Goal: Task Accomplishment & Management: Complete application form

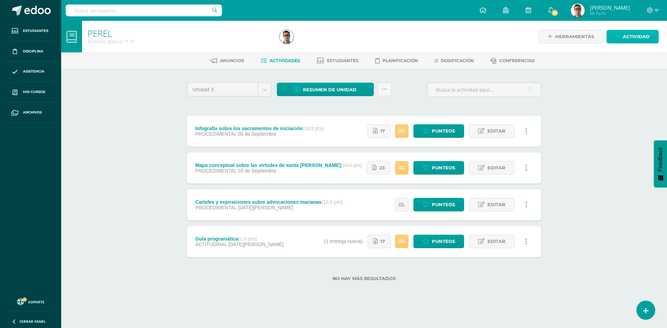
click at [644, 31] on span "Actividad" at bounding box center [636, 36] width 27 height 13
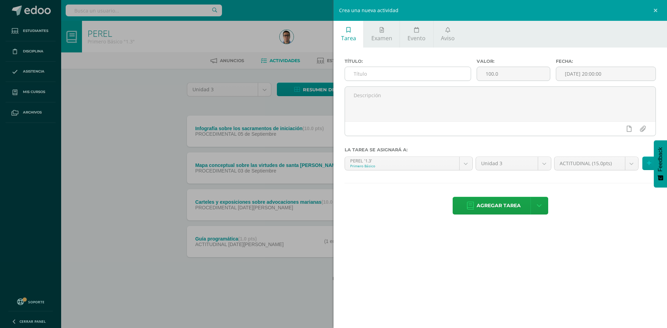
click at [449, 73] on input "text" at bounding box center [408, 74] width 126 height 14
click at [447, 71] on input "text" at bounding box center [408, 74] width 126 height 14
type input "Corona de Adviento"
drag, startPoint x: 508, startPoint y: 80, endPoint x: 370, endPoint y: 65, distance: 139.1
click at [370, 65] on div "Título: [PERSON_NAME] Valor: 100.0 Fecha: [DATE] 20:00:00" at bounding box center [500, 73] width 317 height 28
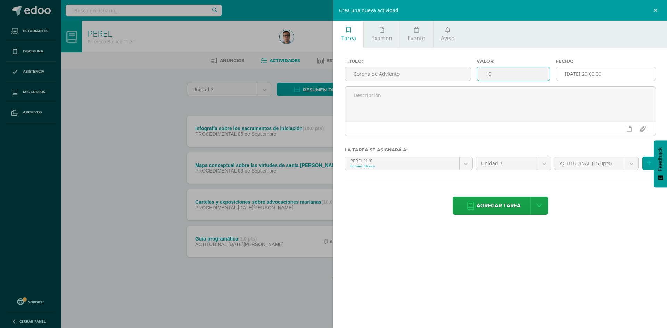
type input "10"
click at [622, 77] on input "[DATE] 20:00:00" at bounding box center [605, 74] width 99 height 14
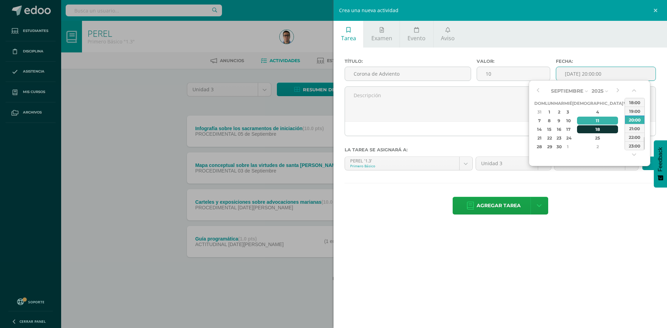
click at [592, 125] on td "18" at bounding box center [597, 129] width 51 height 9
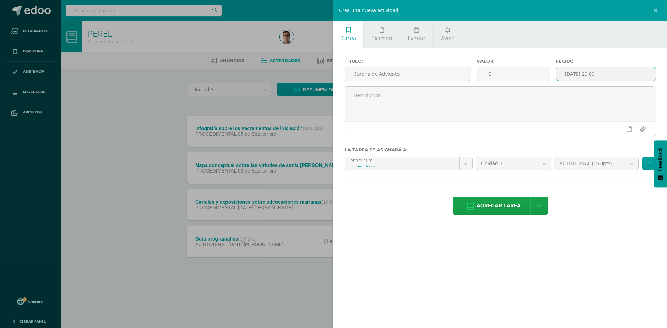
click at [597, 75] on input "[DATE] 20:00" at bounding box center [605, 74] width 99 height 14
type input "[DATE] 23:59"
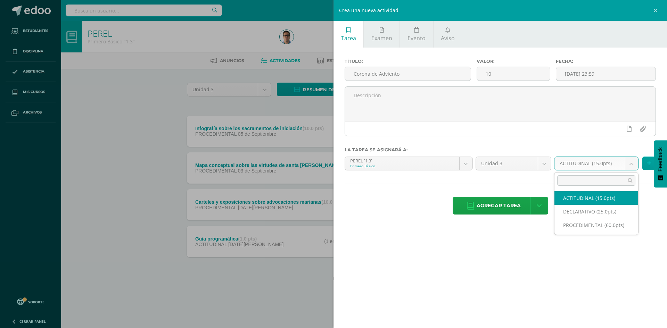
click at [614, 165] on body "Estudiantes Disciplina Asistencia Mis cursos Archivos Soporte Ayuda Reportar un…" at bounding box center [333, 152] width 667 height 304
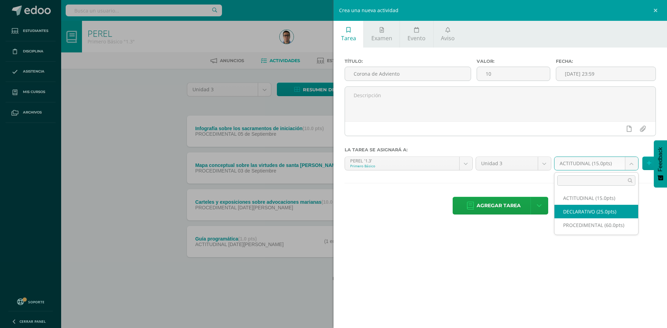
select select "32835"
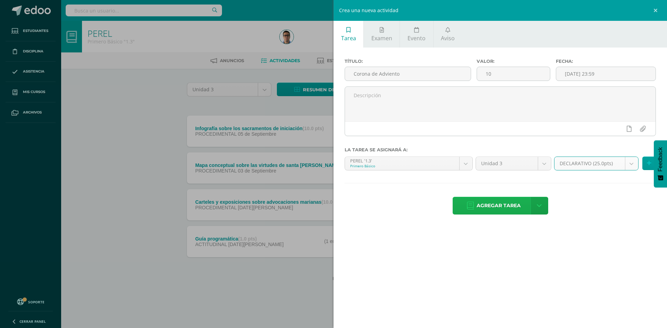
click at [503, 205] on span "Agregar tarea" at bounding box center [499, 205] width 44 height 17
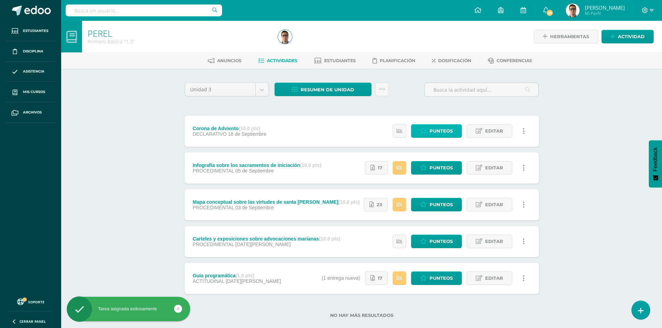
click at [436, 128] on span "Punteos" at bounding box center [441, 131] width 23 height 13
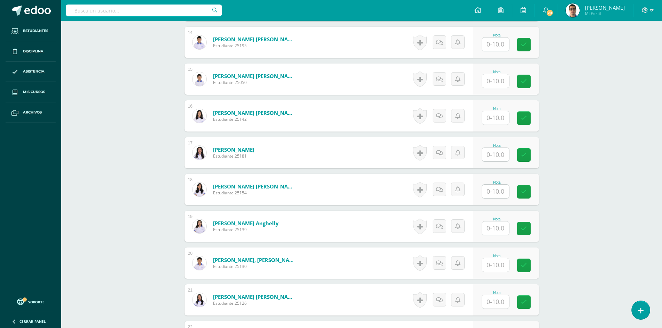
scroll to position [667, 0]
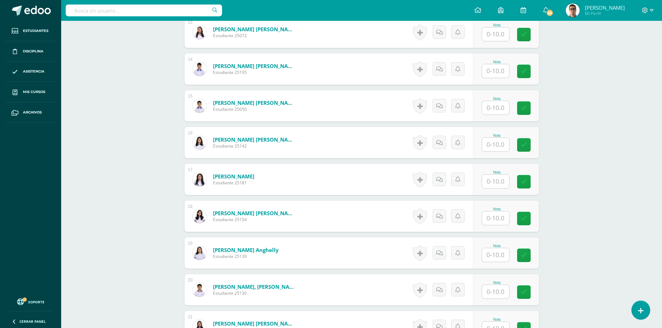
click at [498, 108] on input "text" at bounding box center [495, 108] width 27 height 14
type input "10"
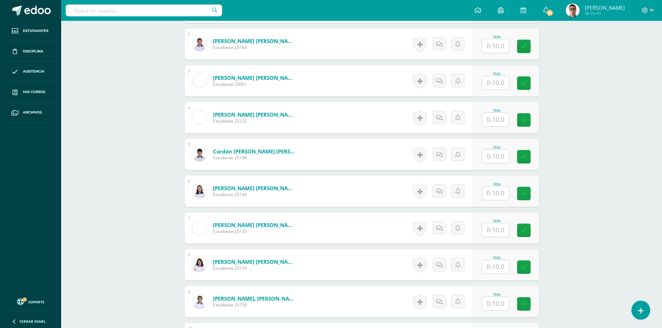
scroll to position [389, 0]
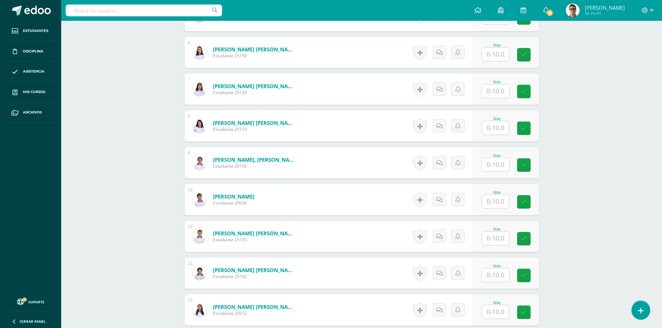
click at [499, 206] on input "text" at bounding box center [495, 202] width 27 height 14
type input "10"
click at [564, 198] on div "PEREL Primero Básico "1.3" Herramientas Detalle de asistencias Actividad Anunci…" at bounding box center [361, 258] width 601 height 1252
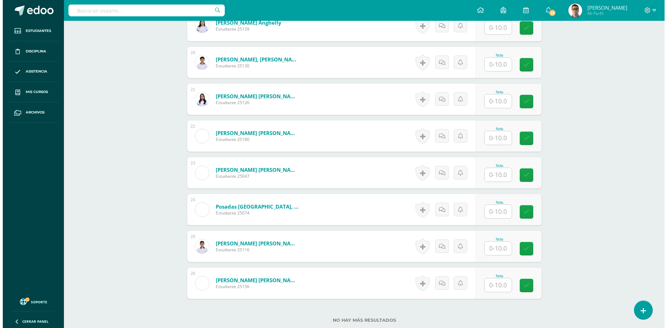
scroll to position [528, 0]
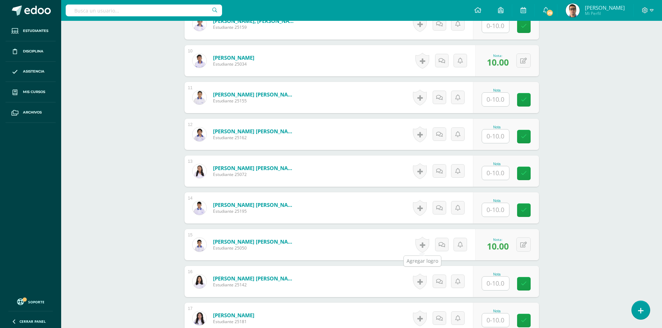
click at [423, 242] on link at bounding box center [422, 245] width 14 height 16
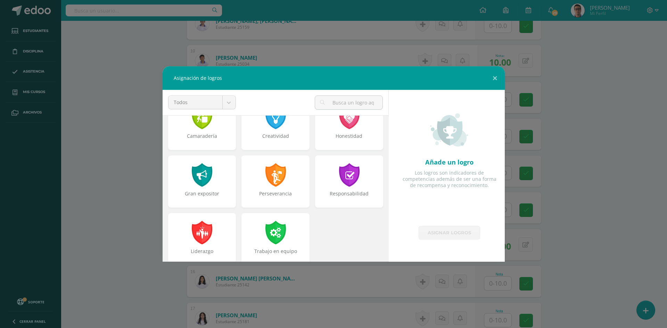
scroll to position [263, 0]
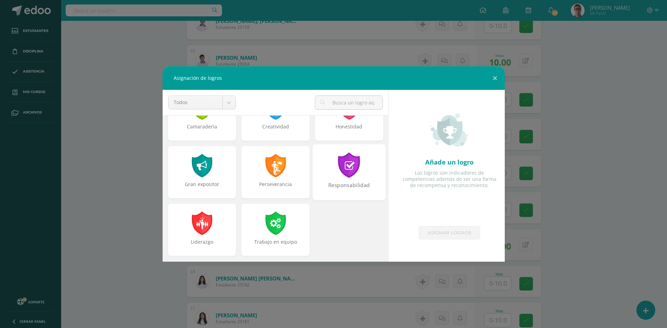
click at [334, 179] on div "Responsabilidad" at bounding box center [349, 172] width 73 height 56
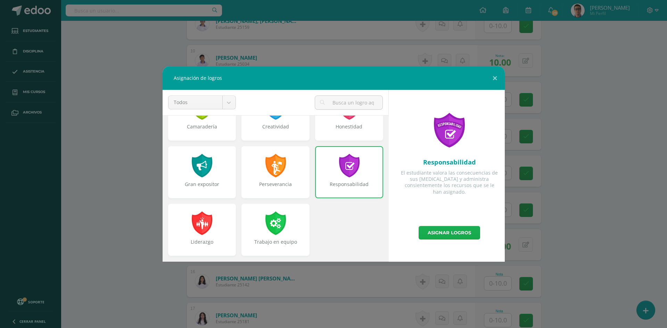
click at [474, 235] on link "Asignar logros" at bounding box center [450, 233] width 62 height 14
click at [553, 204] on div "Asignación de logros Todos Todos Respeto Pasión Trabajo original Autosuficienci…" at bounding box center [334, 164] width 662 height 196
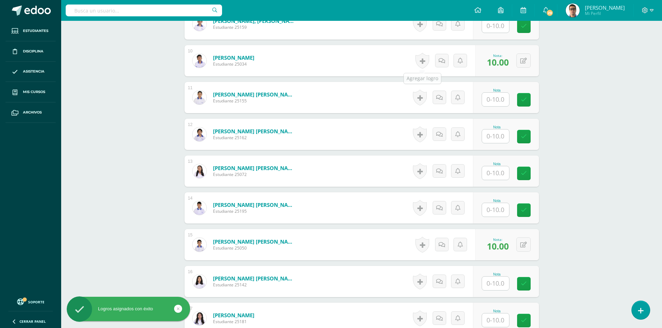
click at [422, 65] on link at bounding box center [422, 61] width 14 height 16
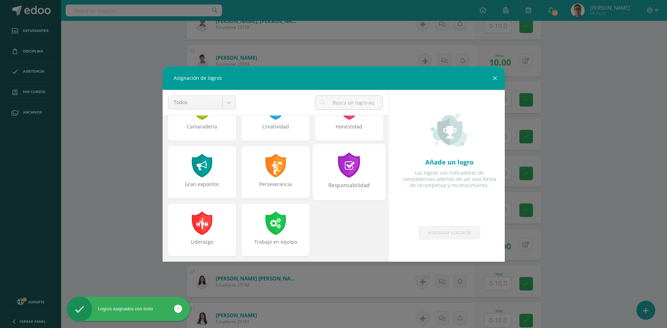
click at [322, 175] on div "Responsabilidad" at bounding box center [349, 172] width 73 height 56
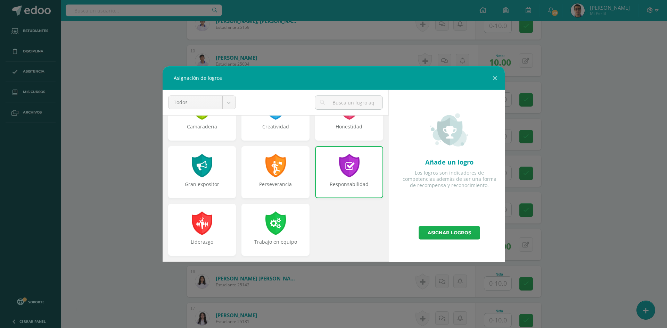
click at [453, 230] on link "Asignar logros" at bounding box center [450, 233] width 62 height 14
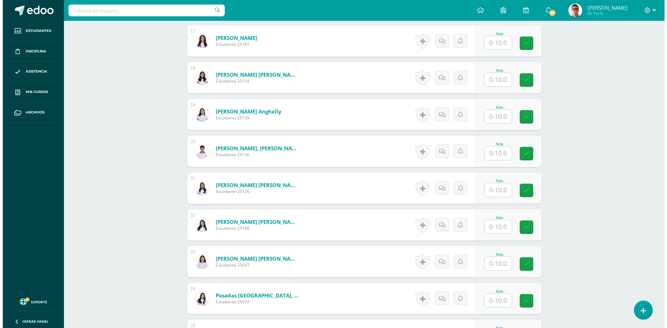
scroll to position [806, 0]
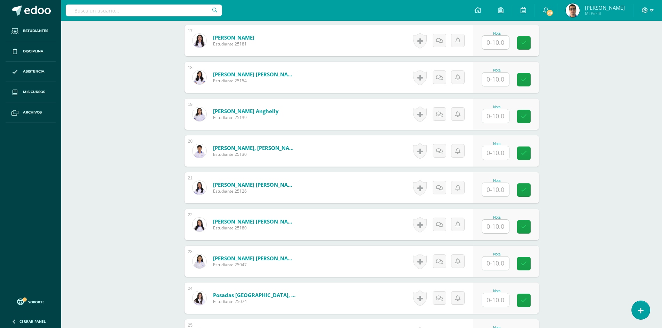
click at [499, 227] on input "text" at bounding box center [495, 227] width 27 height 14
type input "10"
click at [427, 227] on link at bounding box center [422, 225] width 14 height 16
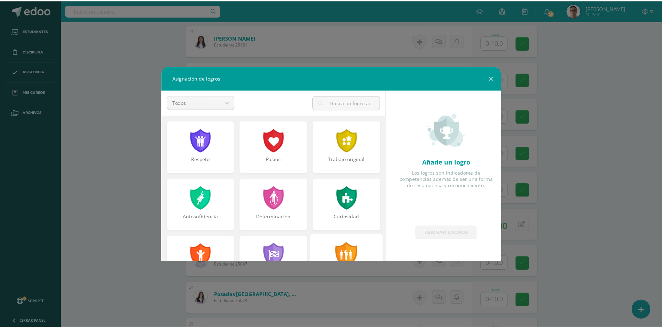
scroll to position [263, 0]
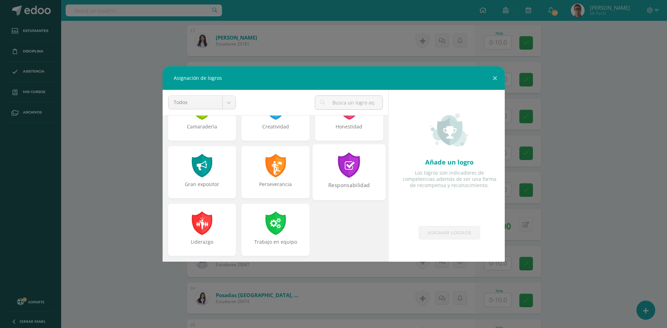
click at [349, 187] on div "Responsabilidad" at bounding box center [349, 189] width 72 height 15
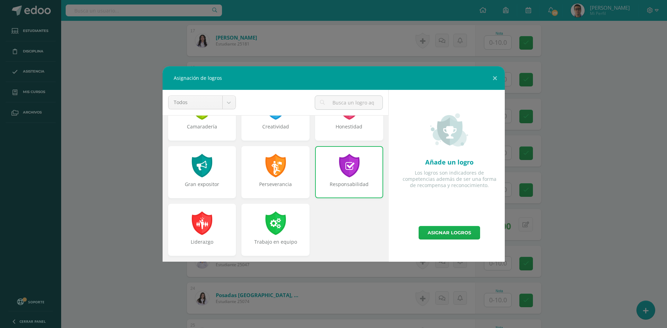
click at [467, 232] on link "Asignar logros" at bounding box center [450, 233] width 62 height 14
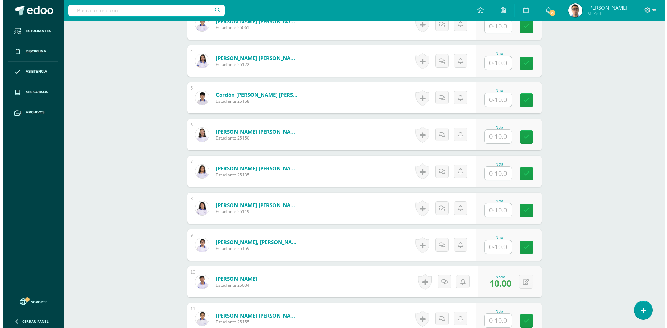
scroll to position [278, 0]
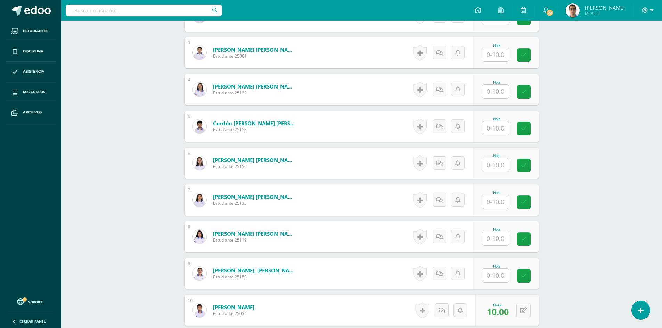
click at [493, 166] on input "text" at bounding box center [495, 165] width 27 height 14
type input "10"
click at [419, 161] on link at bounding box center [422, 163] width 14 height 16
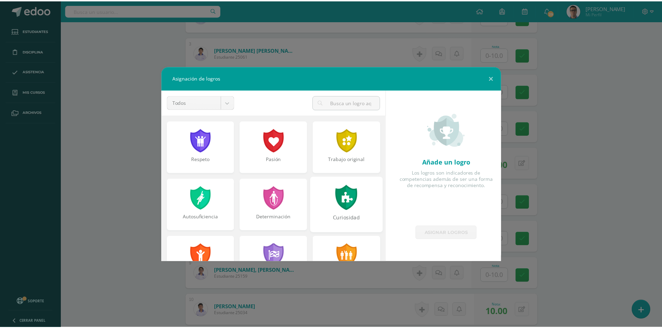
scroll to position [263, 0]
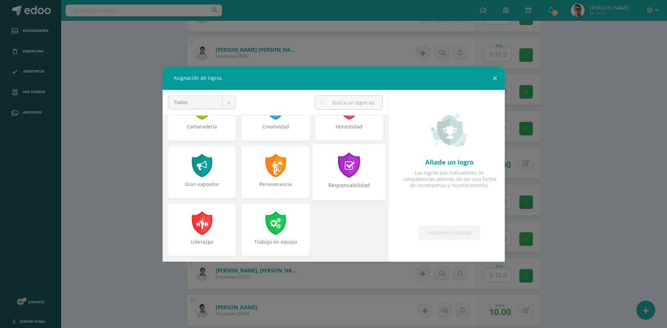
click at [363, 186] on div "Responsabilidad" at bounding box center [349, 189] width 72 height 15
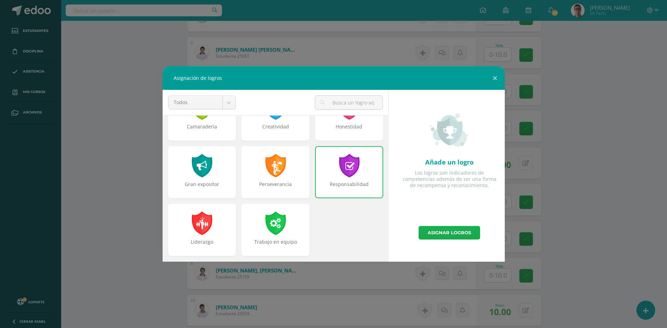
click at [476, 238] on link "Asignar logros" at bounding box center [450, 233] width 62 height 14
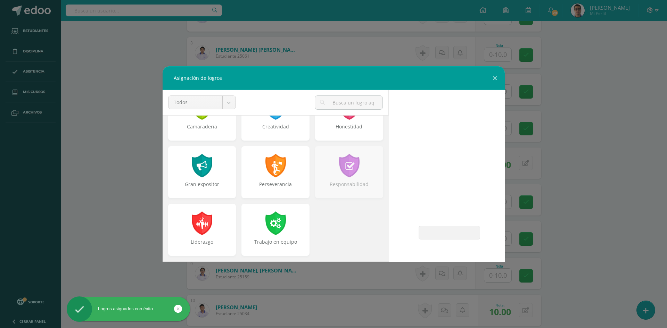
click at [622, 193] on div "Asignación de logros Todos Todos Respeto Pasión Trabajo original Autosuficienci…" at bounding box center [334, 164] width 662 height 196
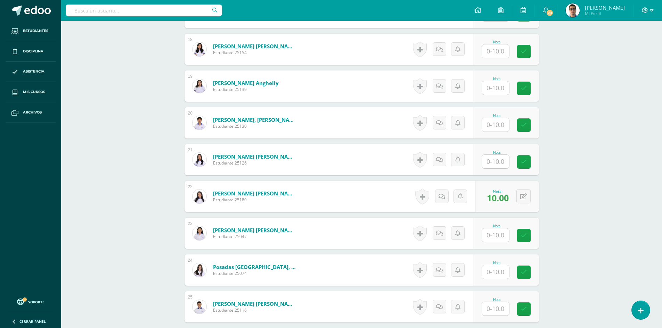
scroll to position [417, 0]
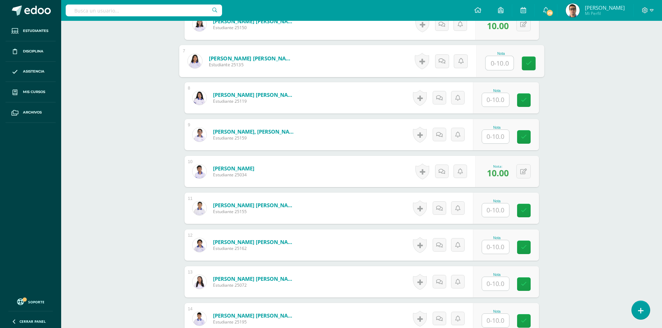
click at [505, 61] on input "text" at bounding box center [499, 63] width 28 height 14
type input "10"
click at [652, 77] on div "PEREL Primero Básico "1.3" Herramientas Detalle de asistencias Actividad Anunci…" at bounding box center [361, 230] width 601 height 1252
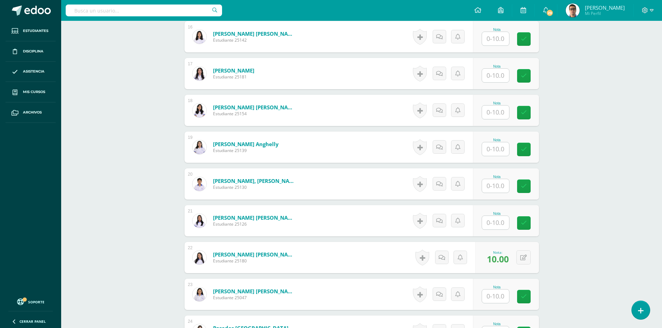
scroll to position [945, 0]
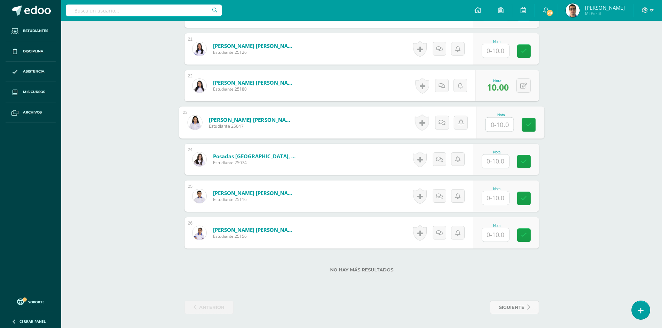
click at [493, 122] on input "text" at bounding box center [499, 125] width 28 height 14
type input "10"
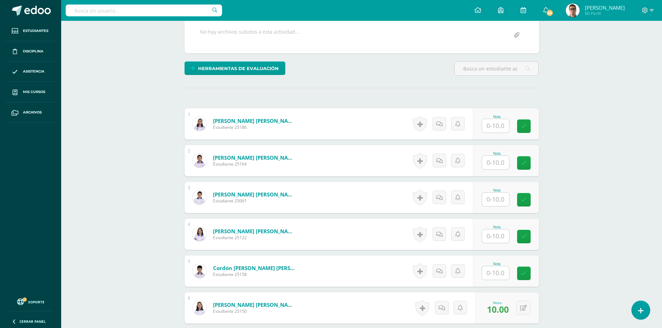
scroll to position [0, 0]
